Goal: Task Accomplishment & Management: Manage account settings

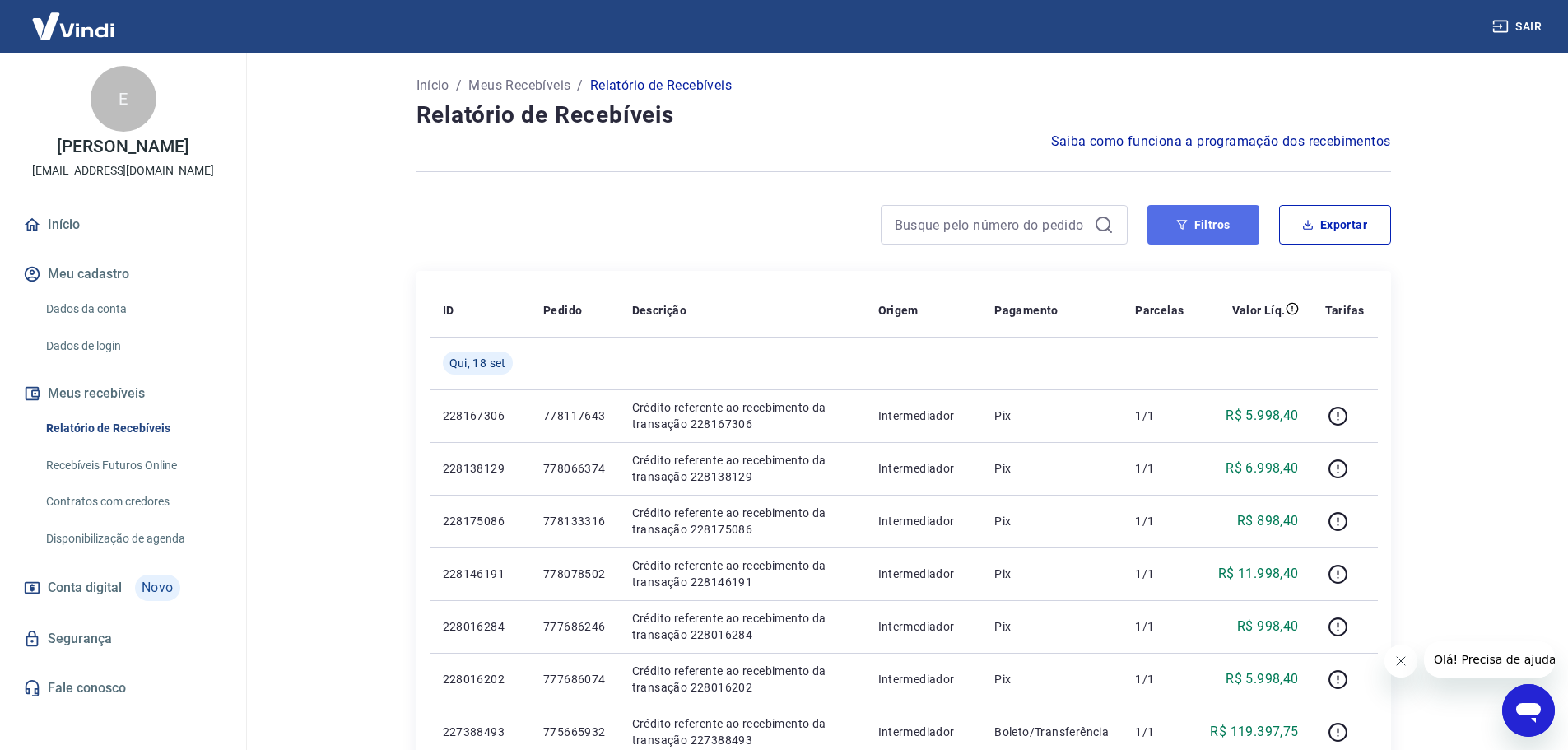
click at [1218, 225] on button "Filtros" at bounding box center [1203, 224] width 112 height 40
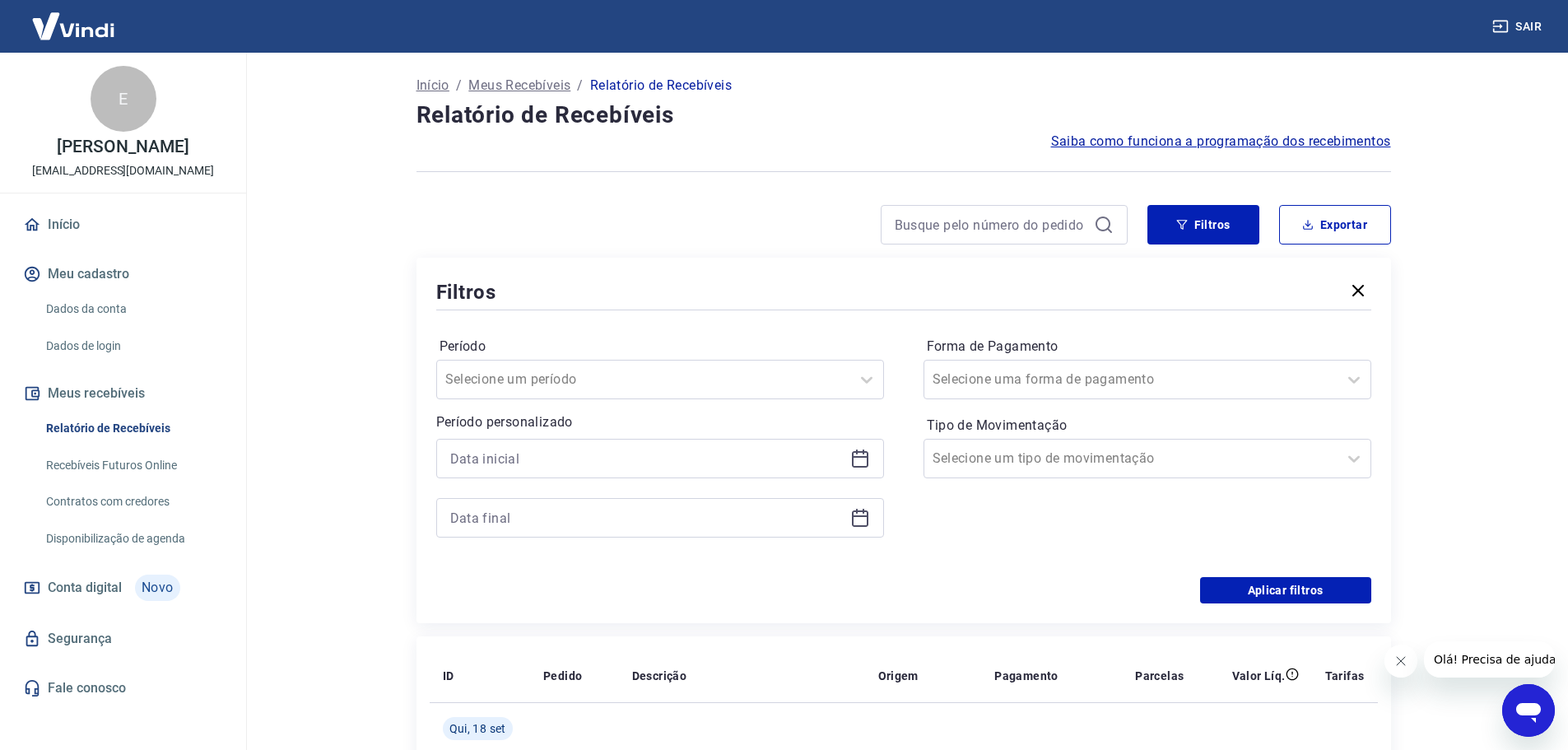
click at [855, 465] on icon at bounding box center [860, 457] width 19 height 19
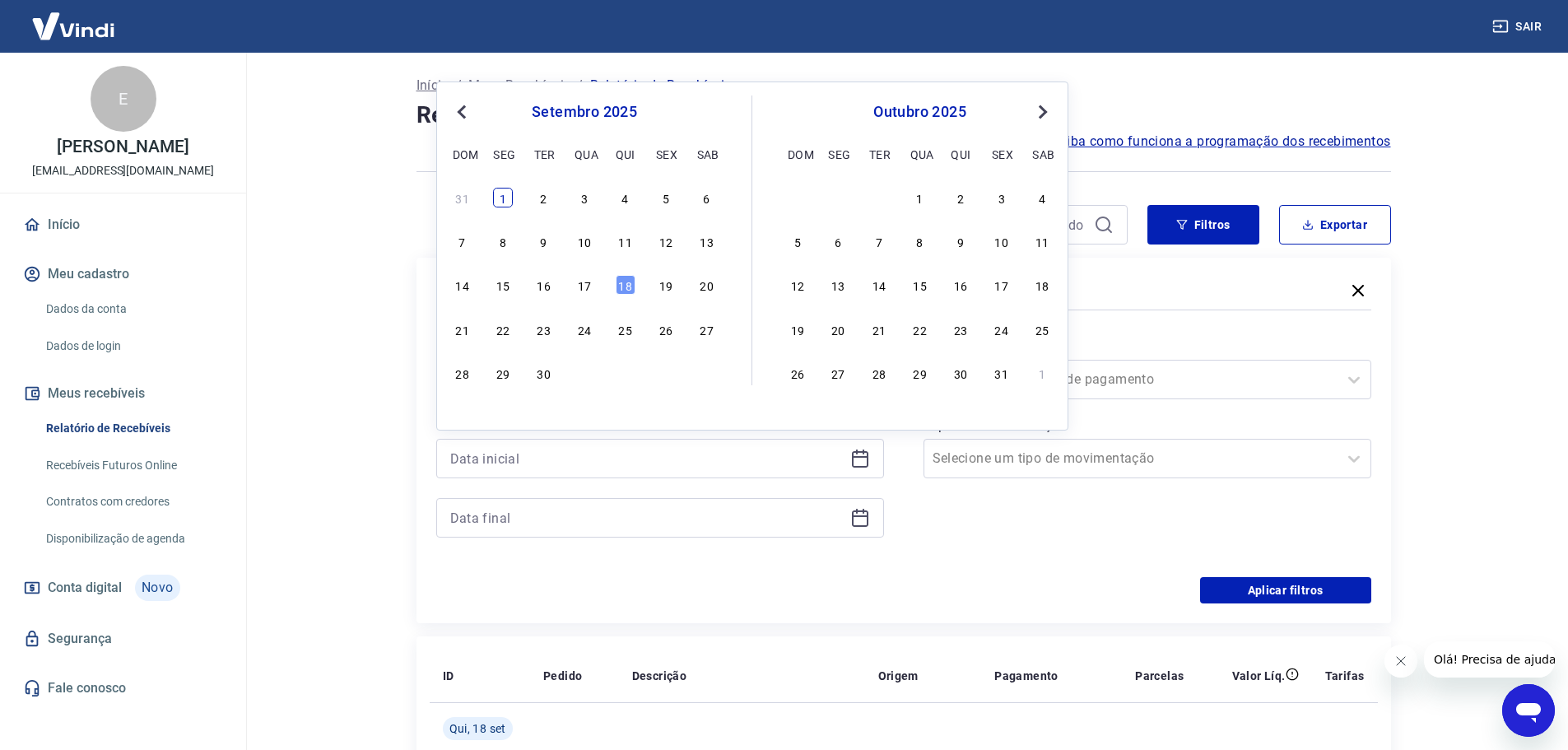
click at [501, 194] on div "1" at bounding box center [502, 197] width 19 height 19
type input "[DATE]"
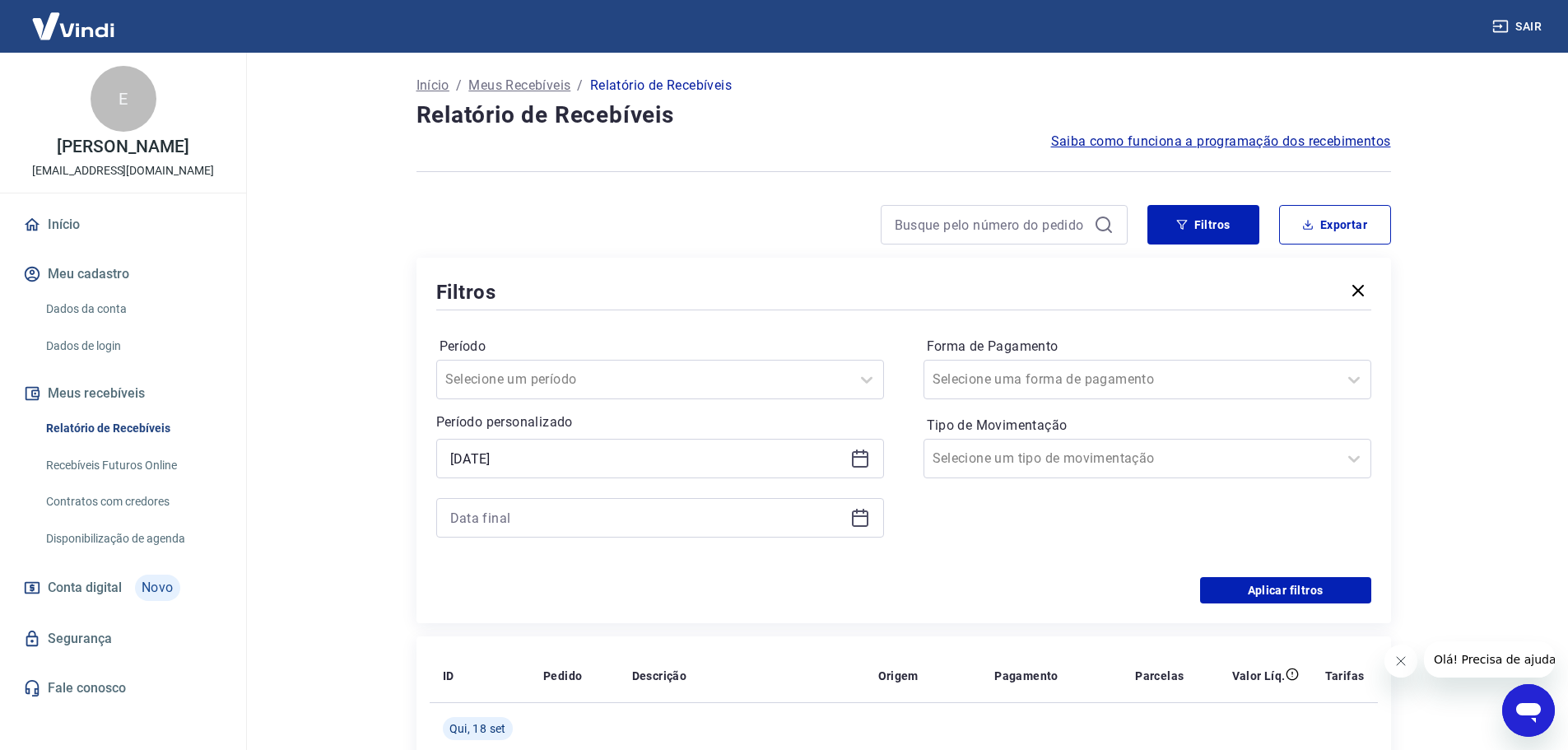
click at [866, 525] on icon at bounding box center [861, 519] width 17 height 17
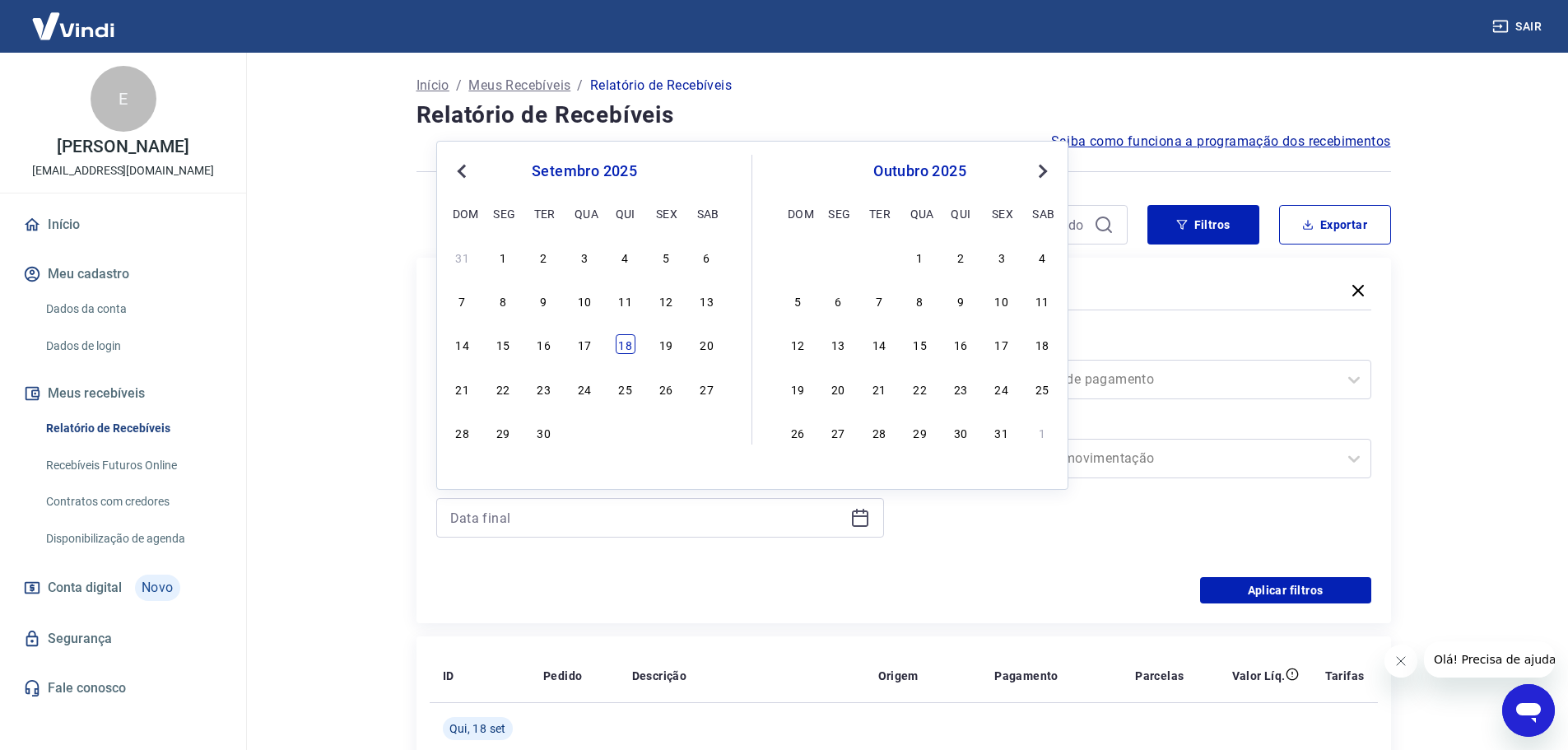
click at [629, 345] on div "18" at bounding box center [625, 343] width 19 height 19
type input "[DATE]"
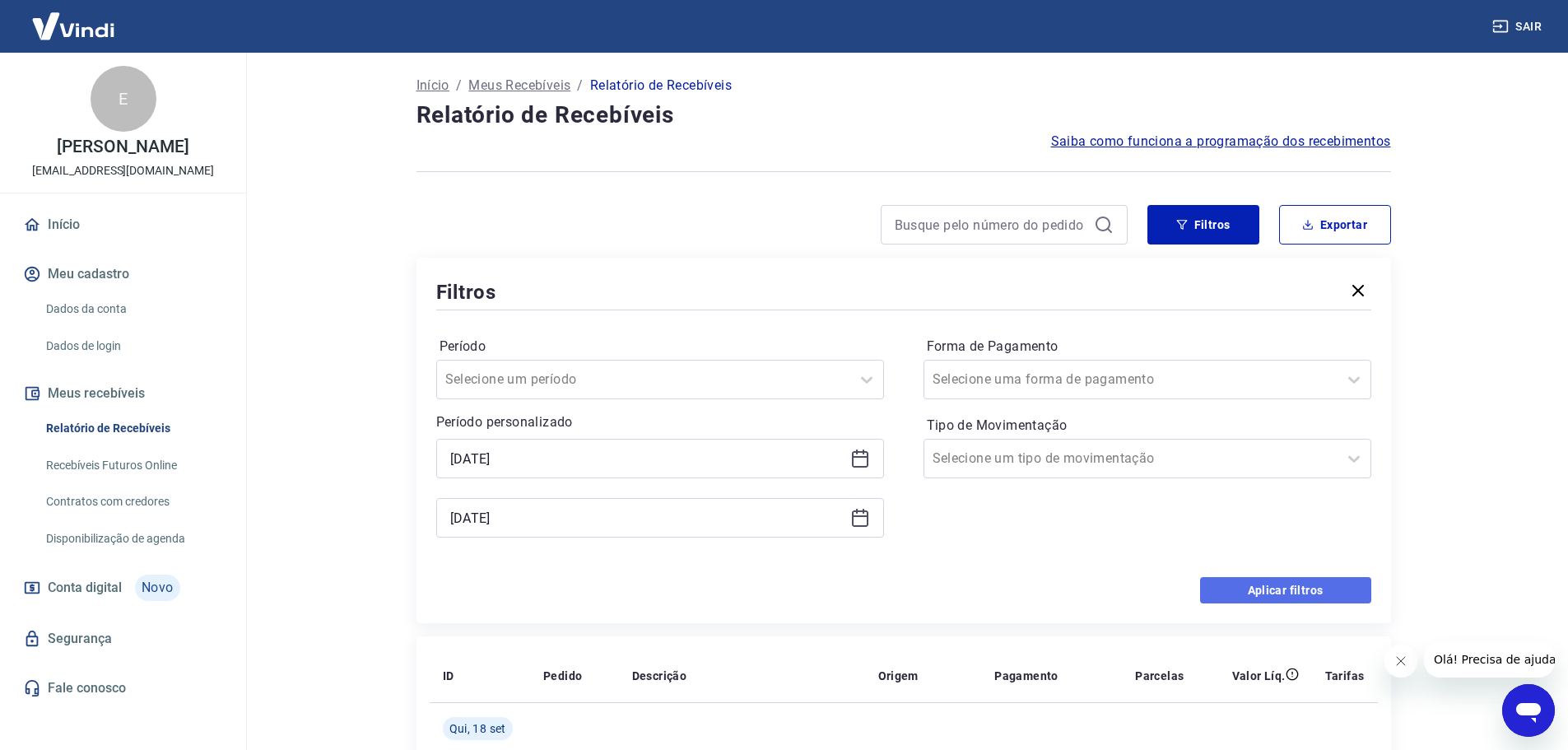
click at [1286, 590] on button "Aplicar filtros" at bounding box center [1286, 589] width 172 height 26
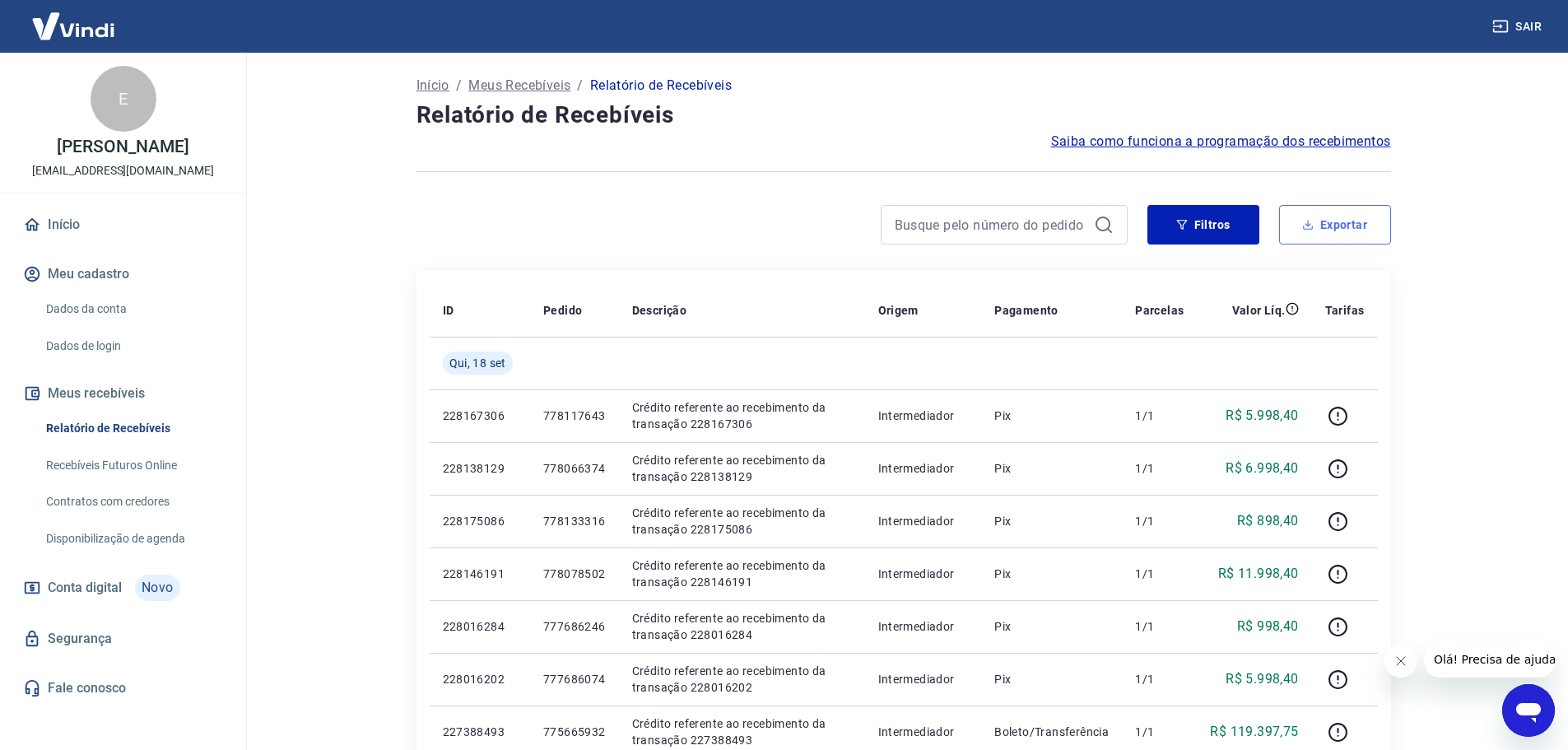
click at [1364, 226] on button "Exportar" at bounding box center [1335, 224] width 112 height 40
type input "[DATE]"
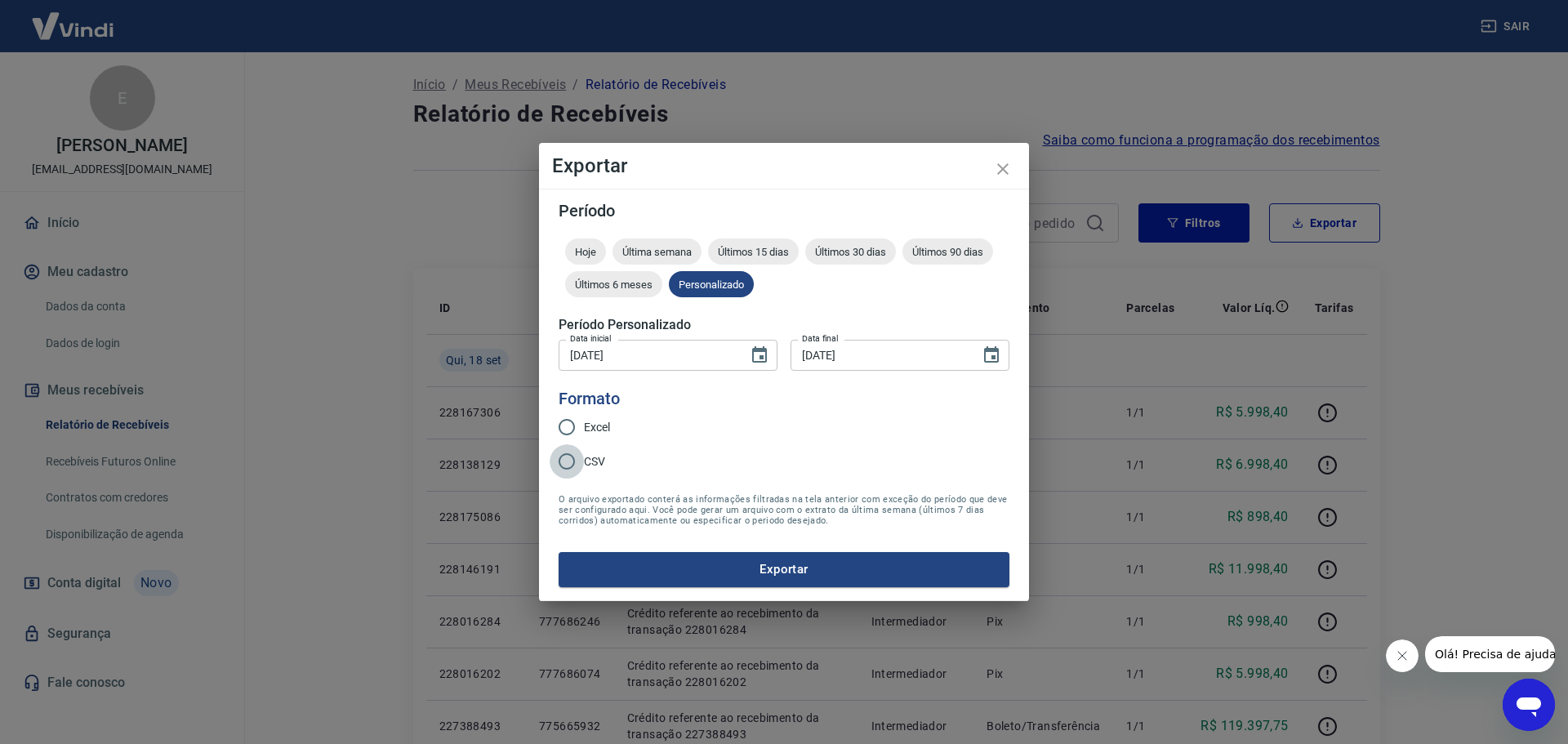
click at [581, 472] on input "CSV" at bounding box center [567, 460] width 34 height 34
radio input "true"
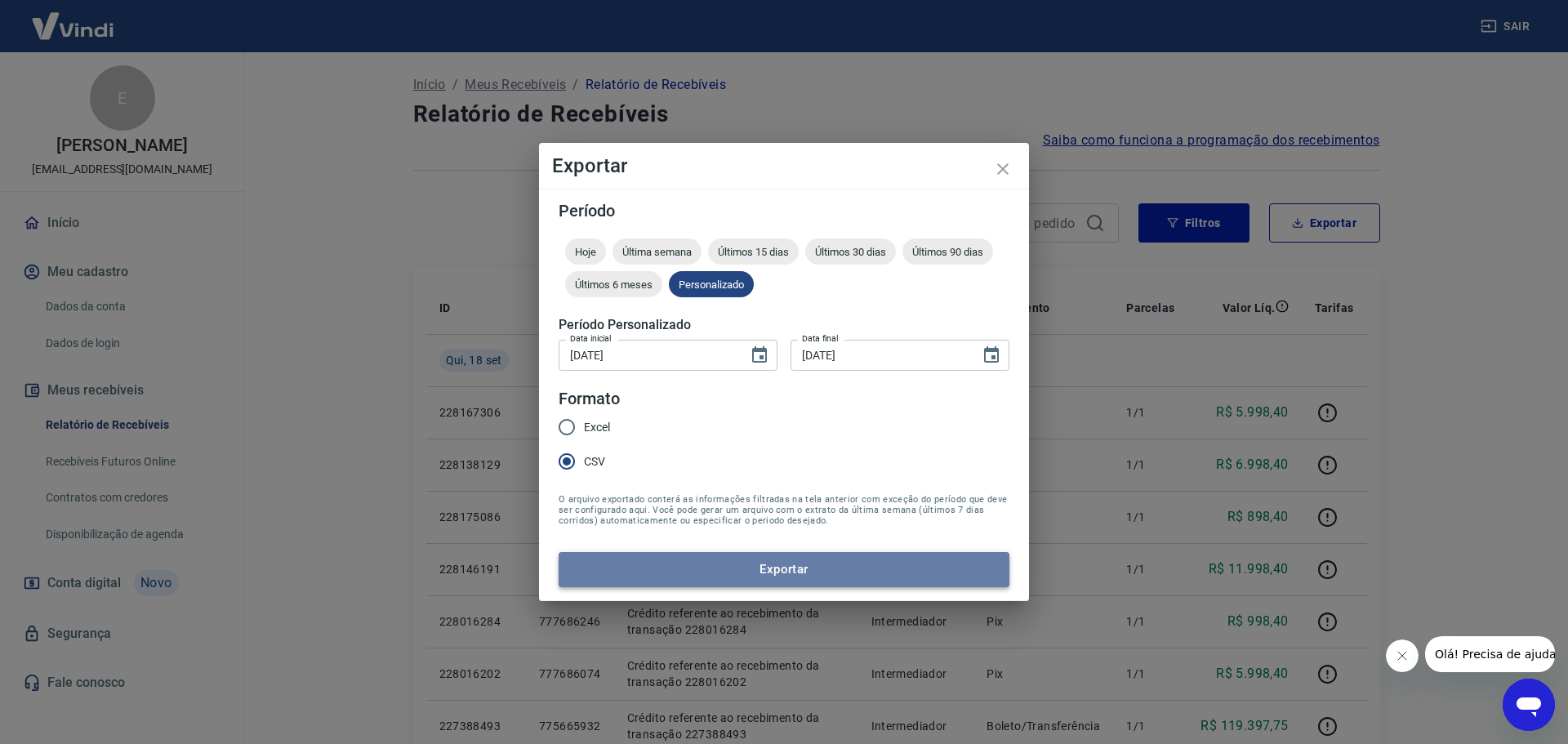
click at [708, 555] on button "Exportar" at bounding box center [784, 569] width 451 height 34
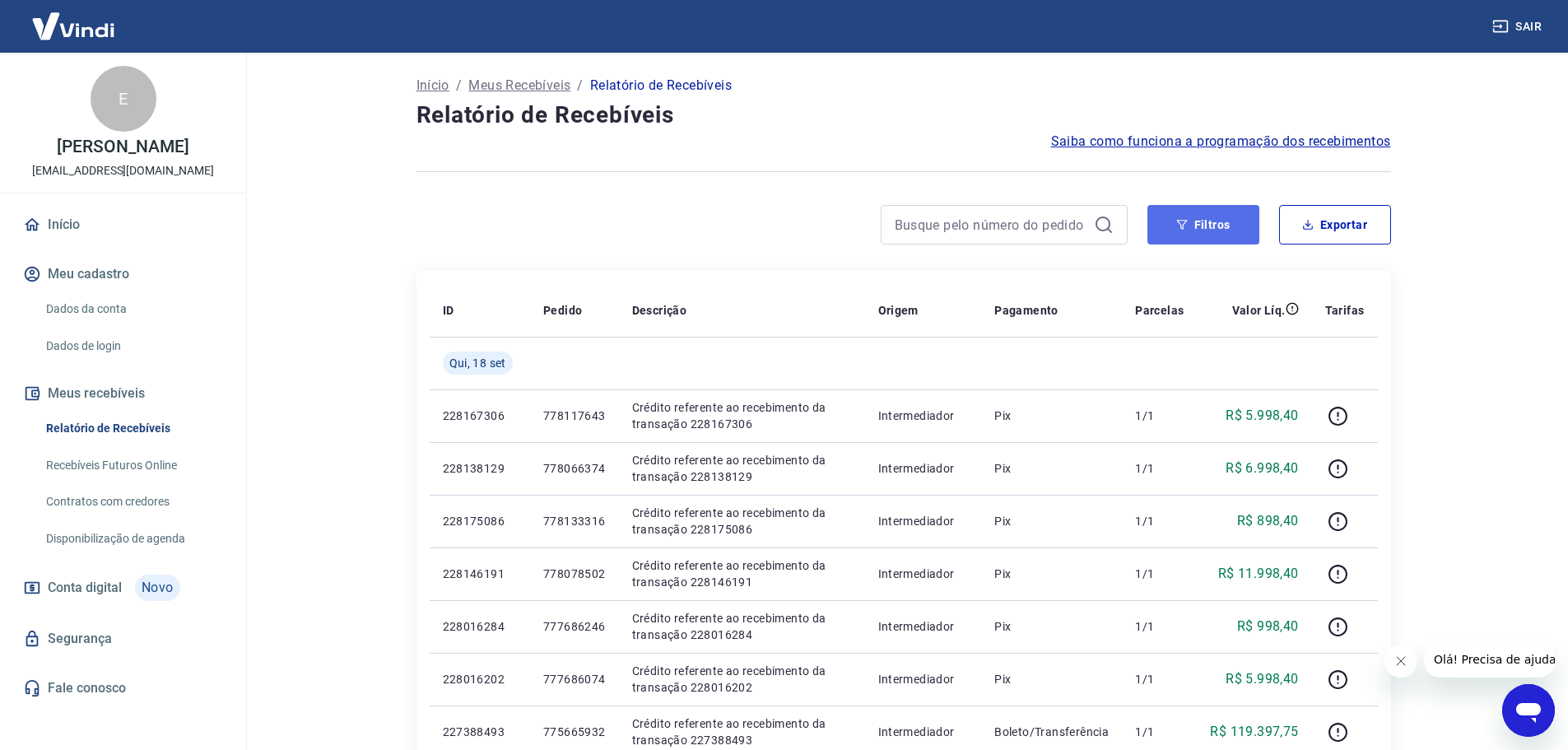
click at [1224, 233] on button "Filtros" at bounding box center [1203, 224] width 112 height 40
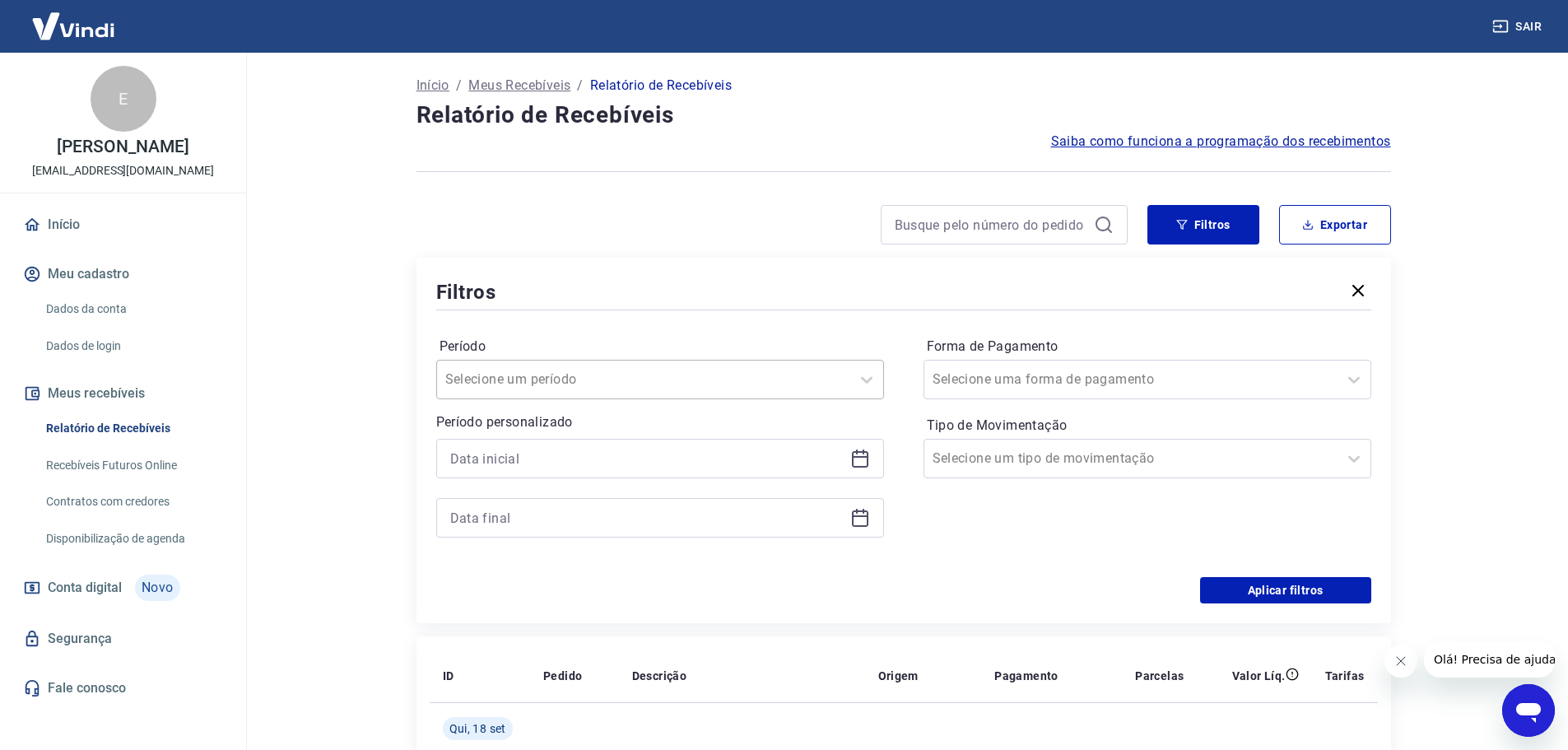
click at [692, 378] on div at bounding box center [644, 378] width 397 height 23
click at [753, 228] on div at bounding box center [772, 224] width 712 height 40
click at [591, 476] on div at bounding box center [660, 488] width 448 height 98
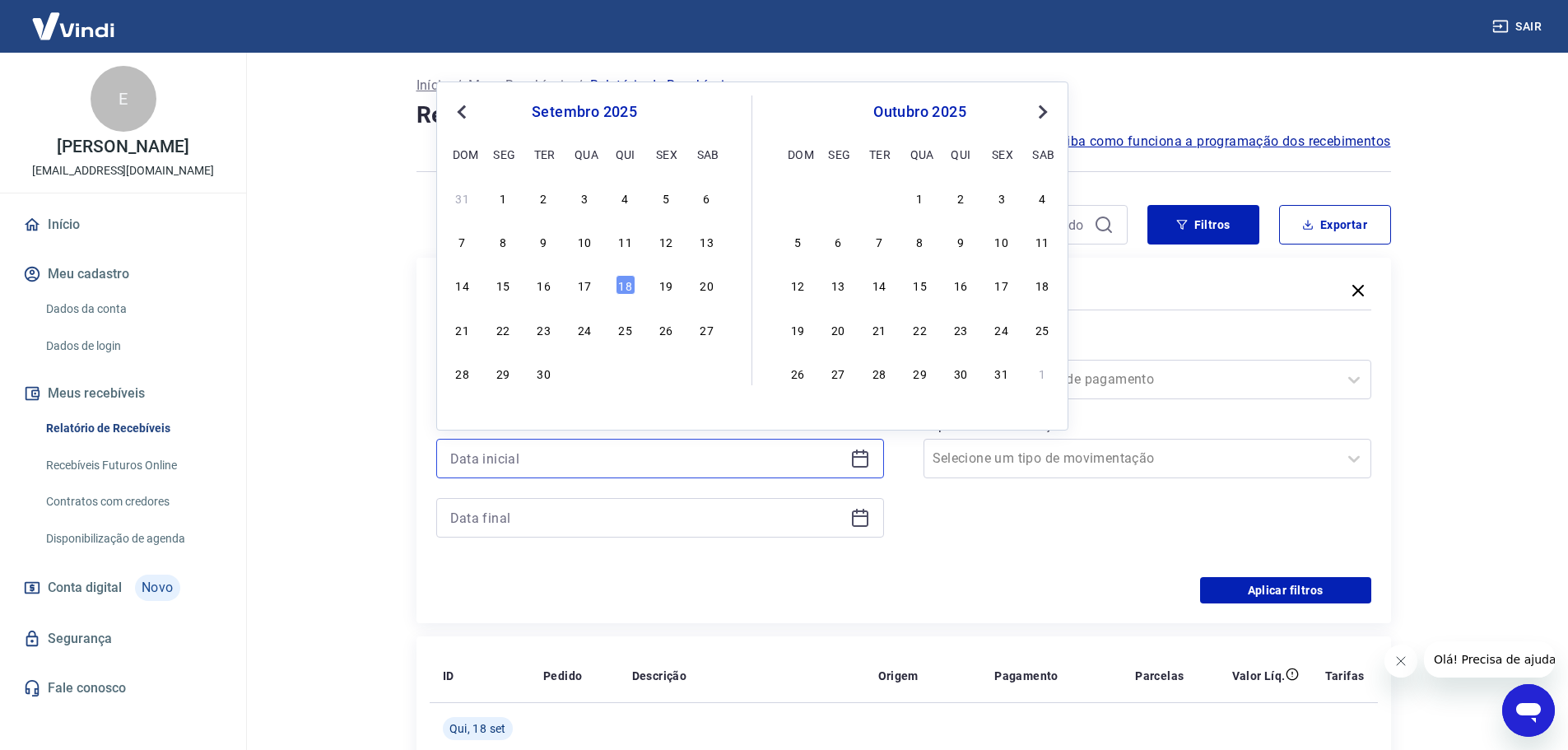
click at [571, 464] on input at bounding box center [647, 457] width 394 height 24
click at [498, 193] on div "1" at bounding box center [502, 197] width 19 height 19
type input "[DATE]"
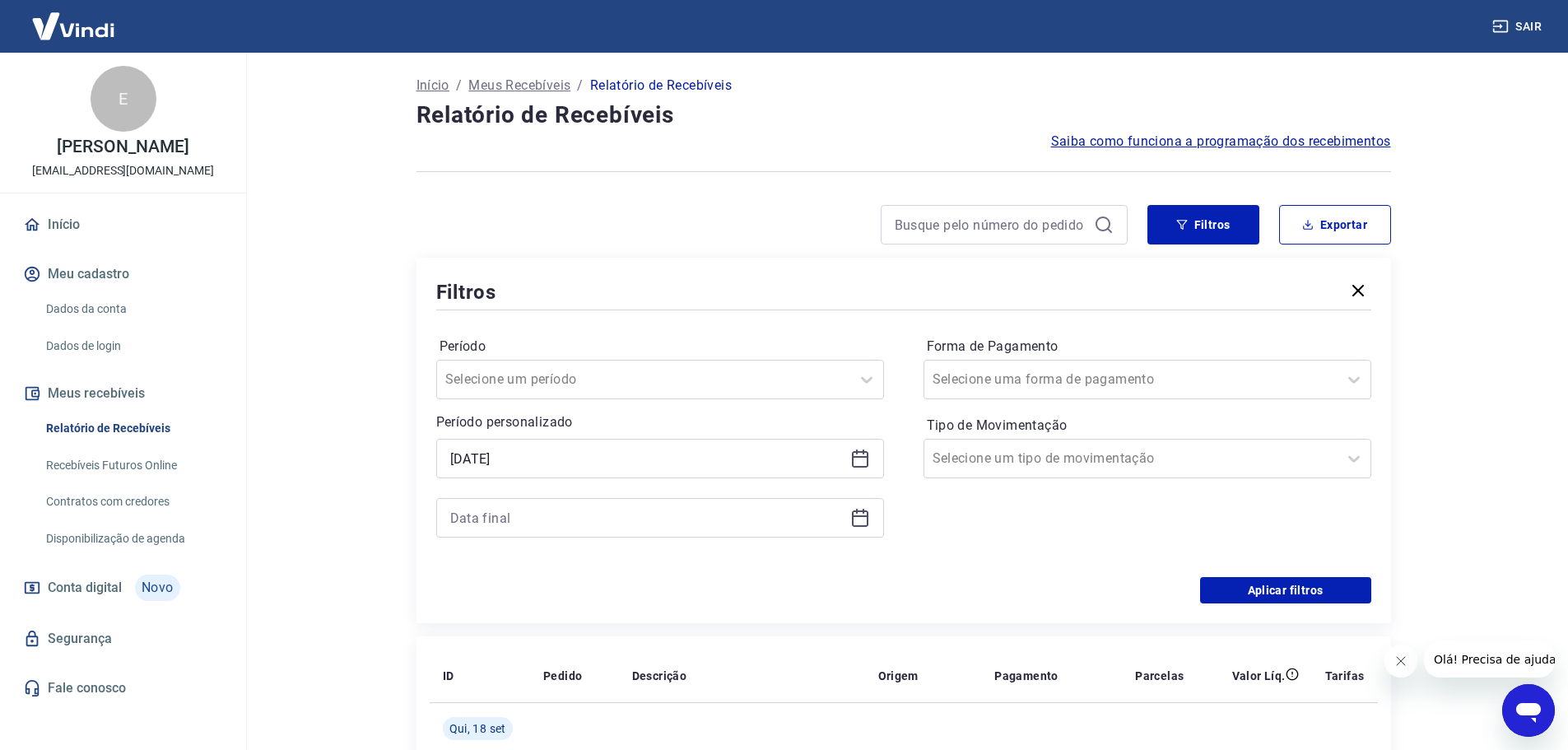
click at [591, 504] on div at bounding box center [660, 517] width 448 height 40
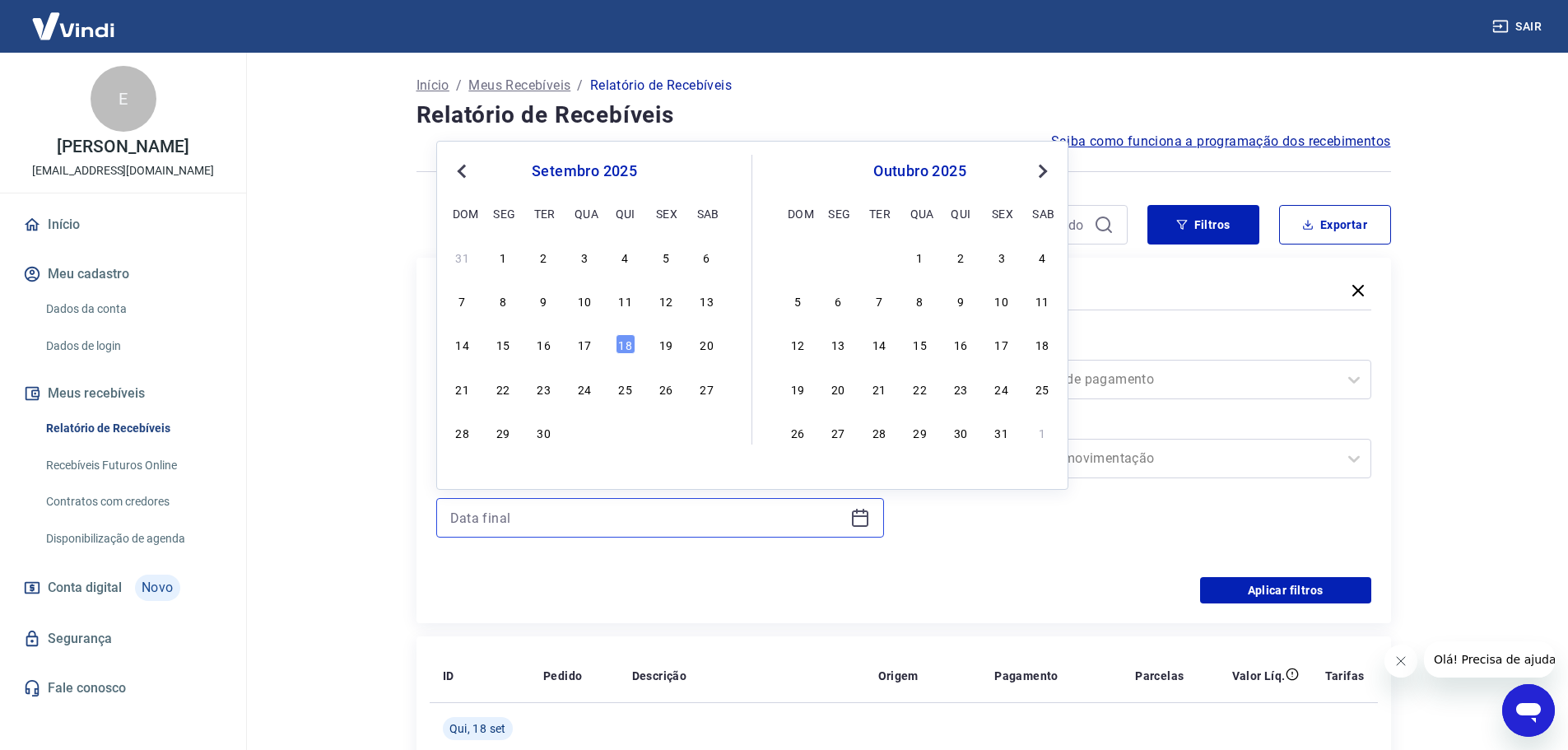
click at [584, 515] on input at bounding box center [647, 517] width 394 height 24
click at [617, 348] on div "18" at bounding box center [625, 343] width 19 height 19
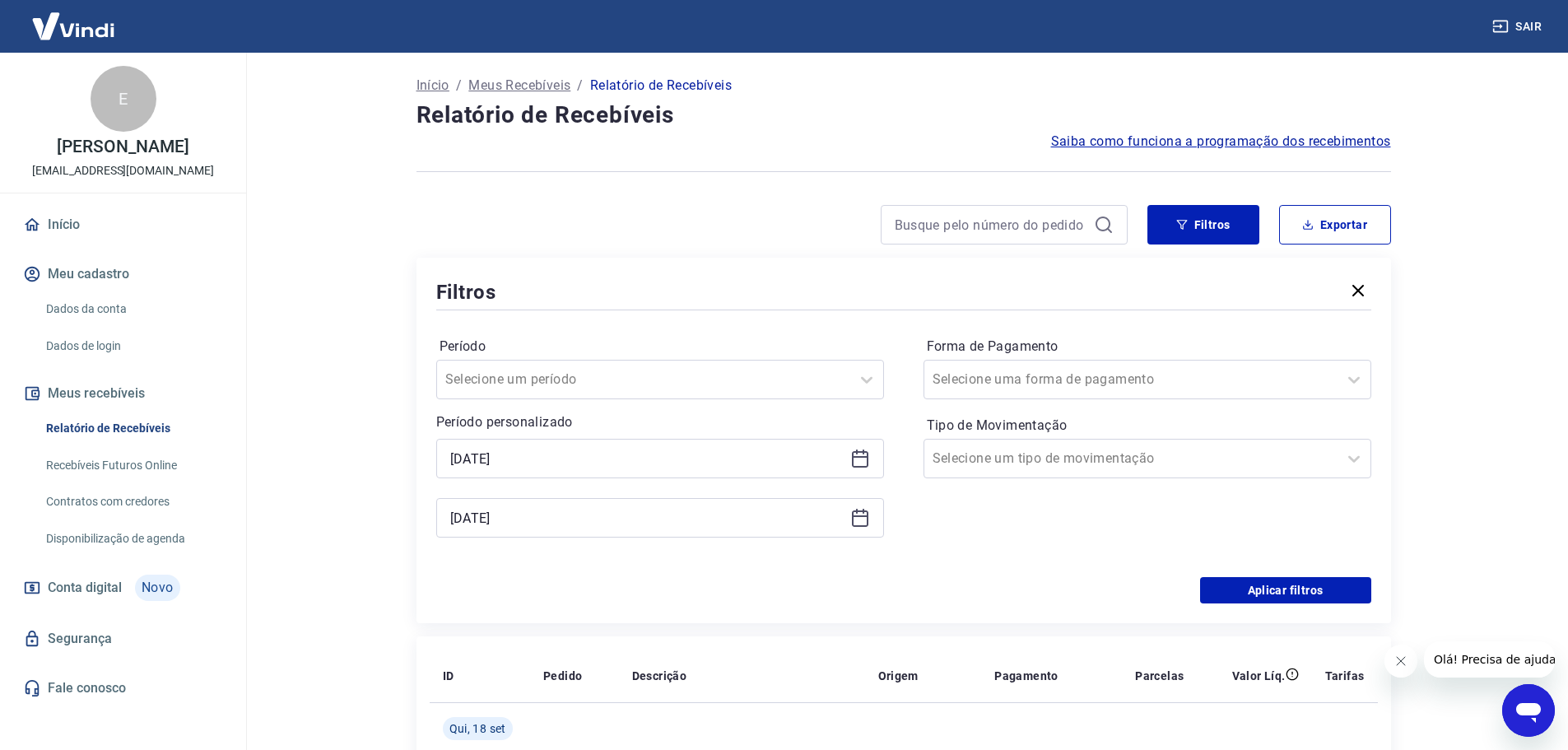
type input "[DATE]"
click at [1299, 579] on form "Período Selecione um período Período personalizado Selected date: [DATE] [DATE]…" at bounding box center [904, 458] width 935 height 290
click at [1313, 589] on button "Aplicar filtros" at bounding box center [1286, 589] width 172 height 26
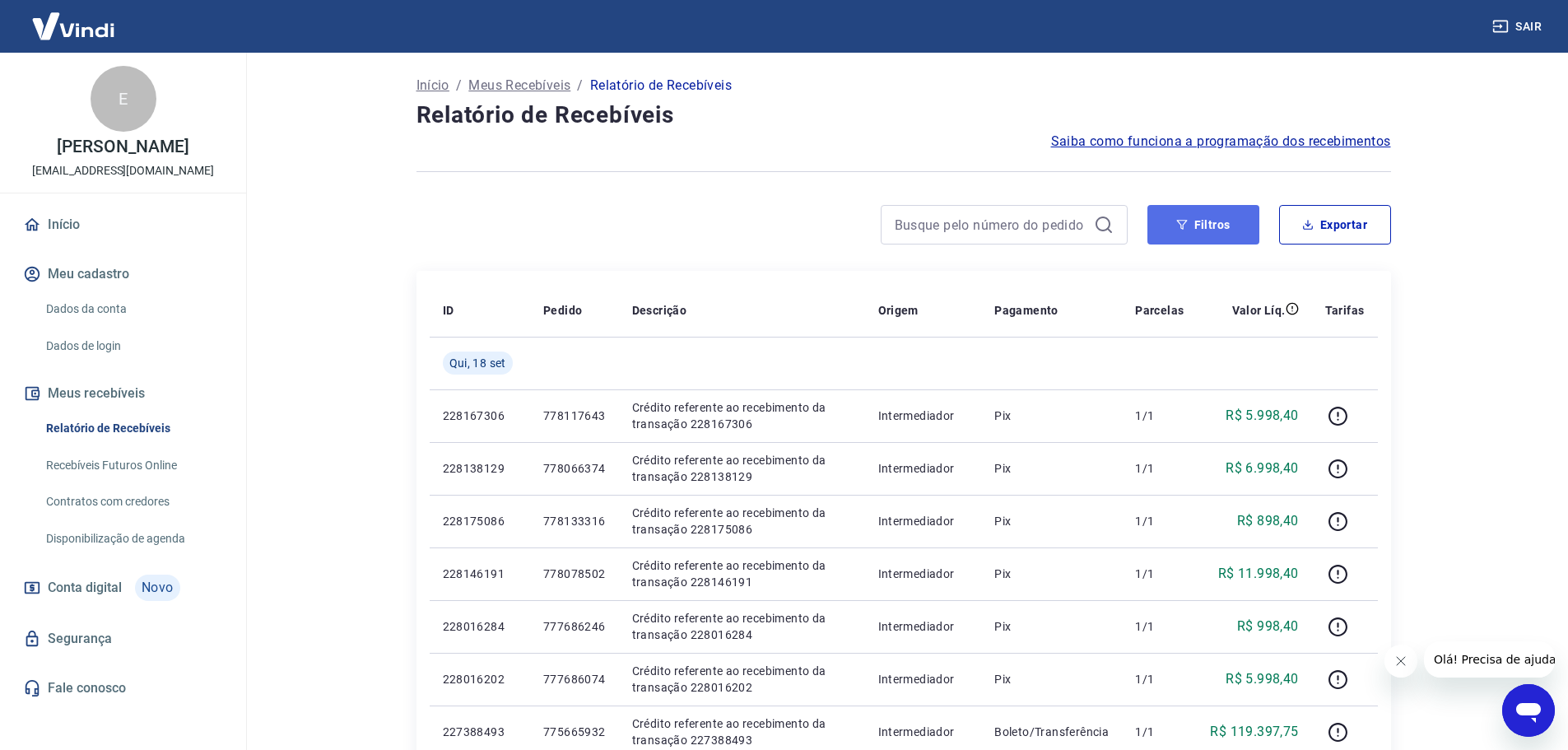
click at [1227, 228] on button "Filtros" at bounding box center [1203, 224] width 112 height 40
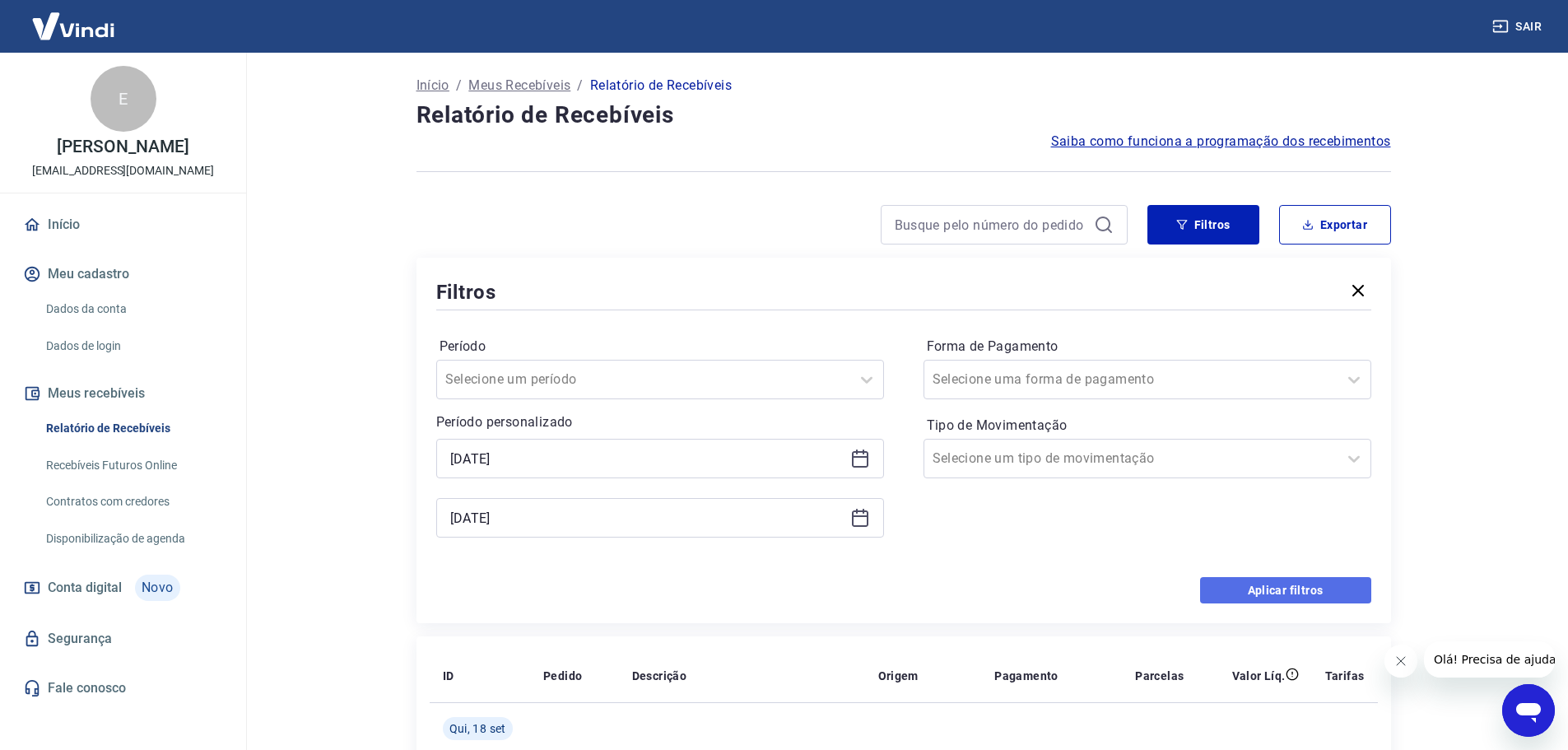
click at [1276, 589] on button "Aplicar filtros" at bounding box center [1286, 589] width 172 height 26
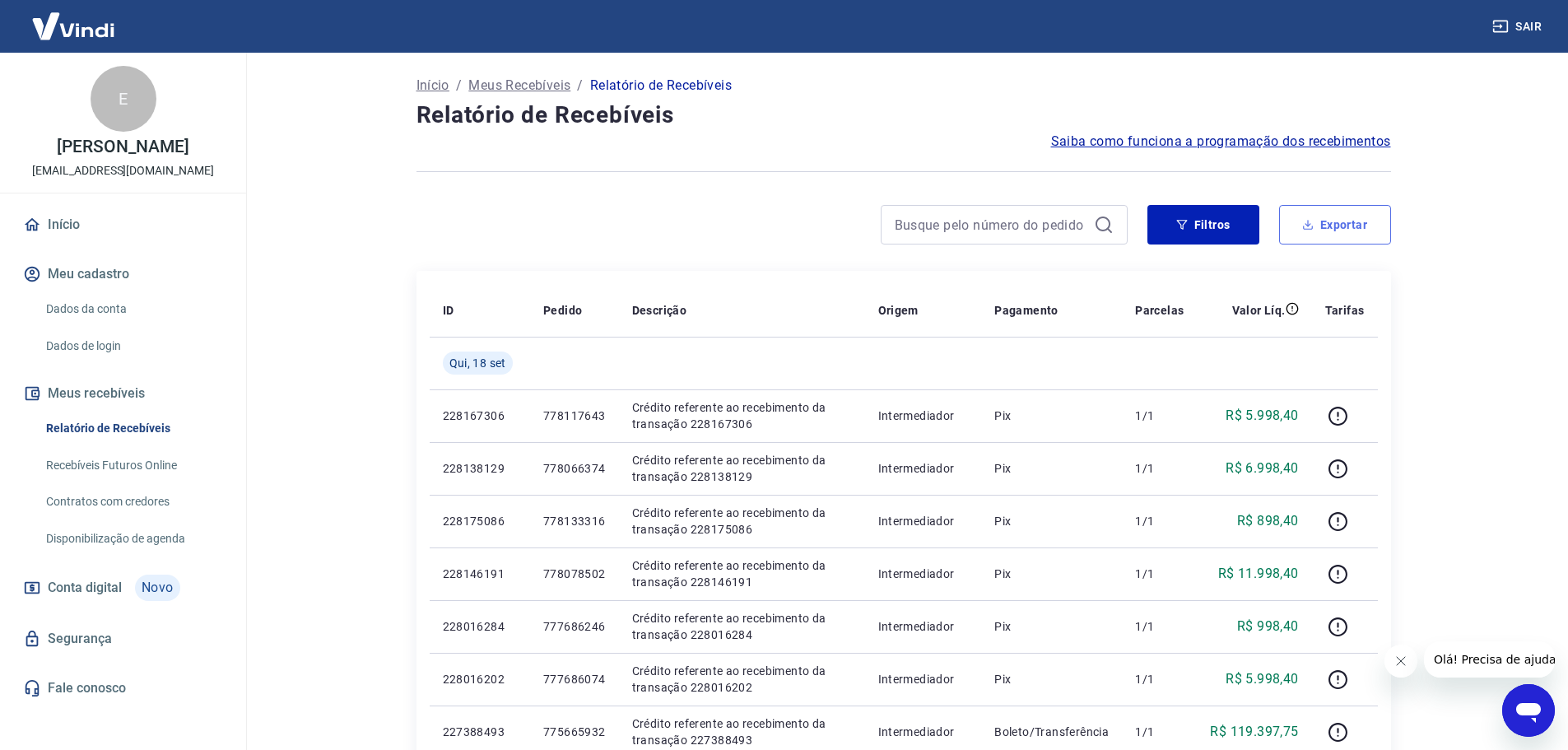
click at [1338, 214] on button "Exportar" at bounding box center [1335, 224] width 112 height 40
type input "[DATE]"
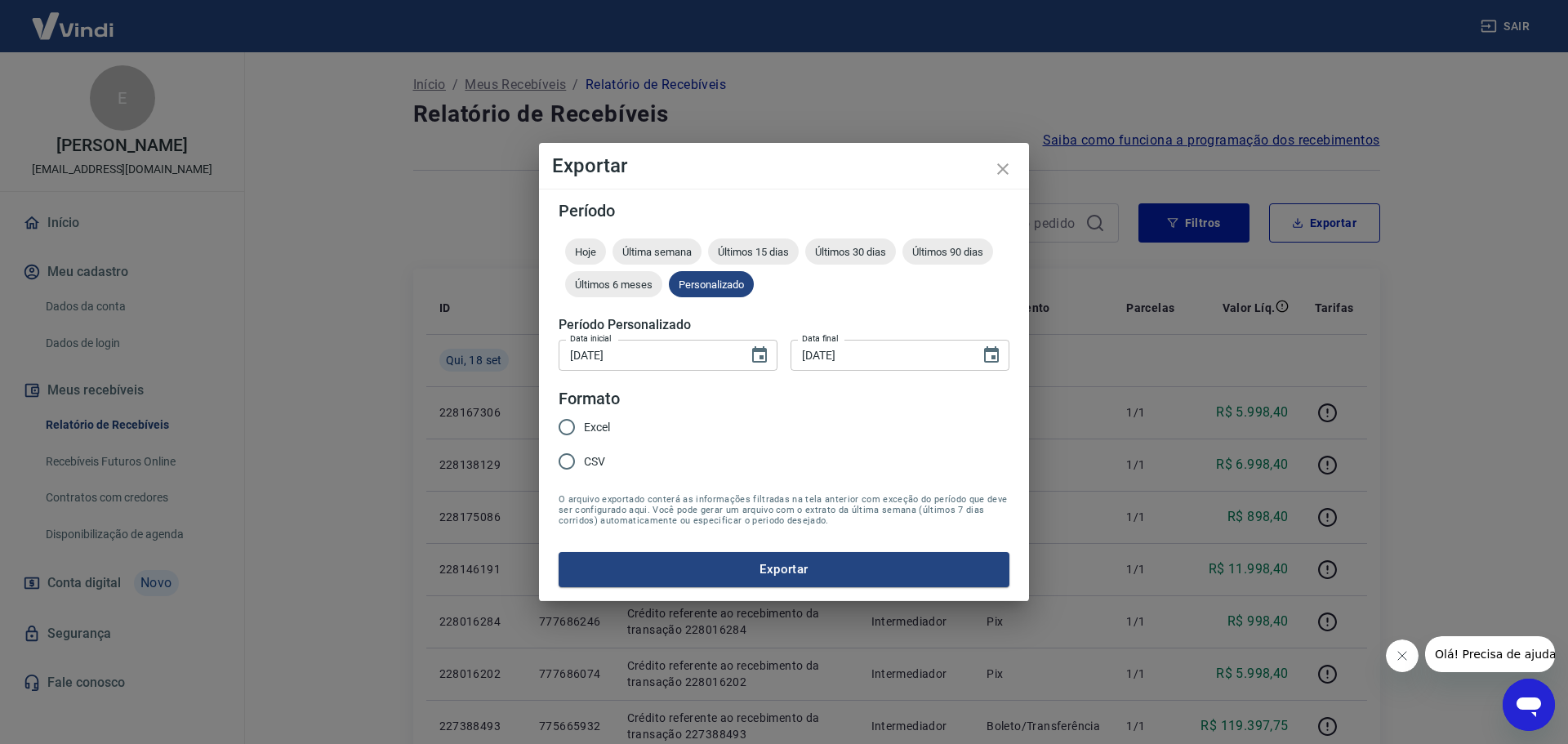
click at [586, 462] on span "CSV" at bounding box center [594, 461] width 21 height 18
click at [584, 462] on input "CSV" at bounding box center [567, 460] width 34 height 34
radio input "true"
click at [707, 562] on button "Exportar" at bounding box center [784, 569] width 451 height 34
